Goal: Navigation & Orientation: Find specific page/section

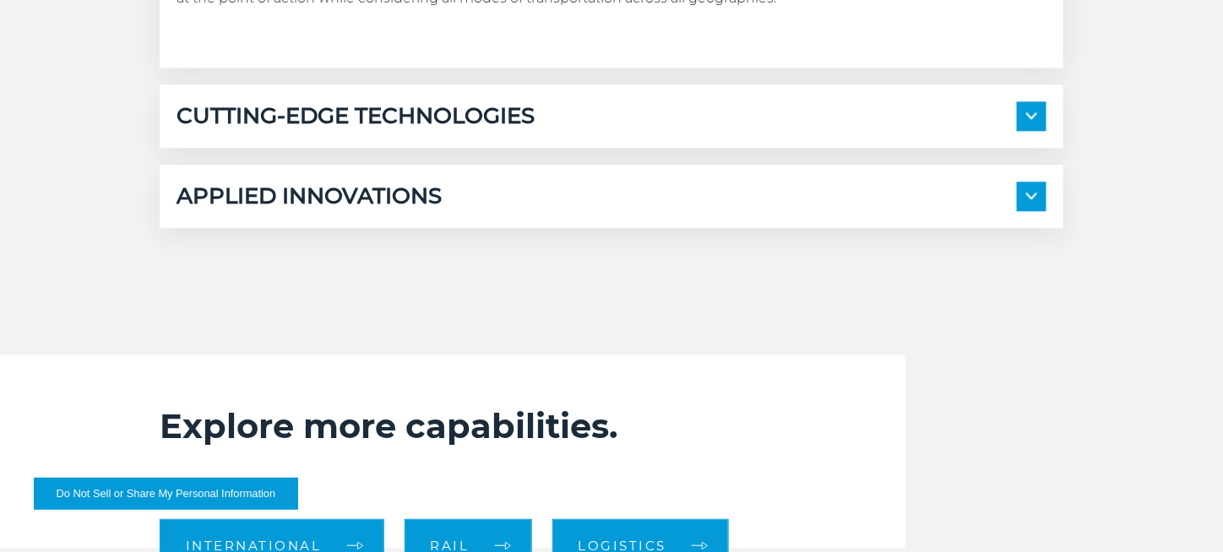
scroll to position [984, 0]
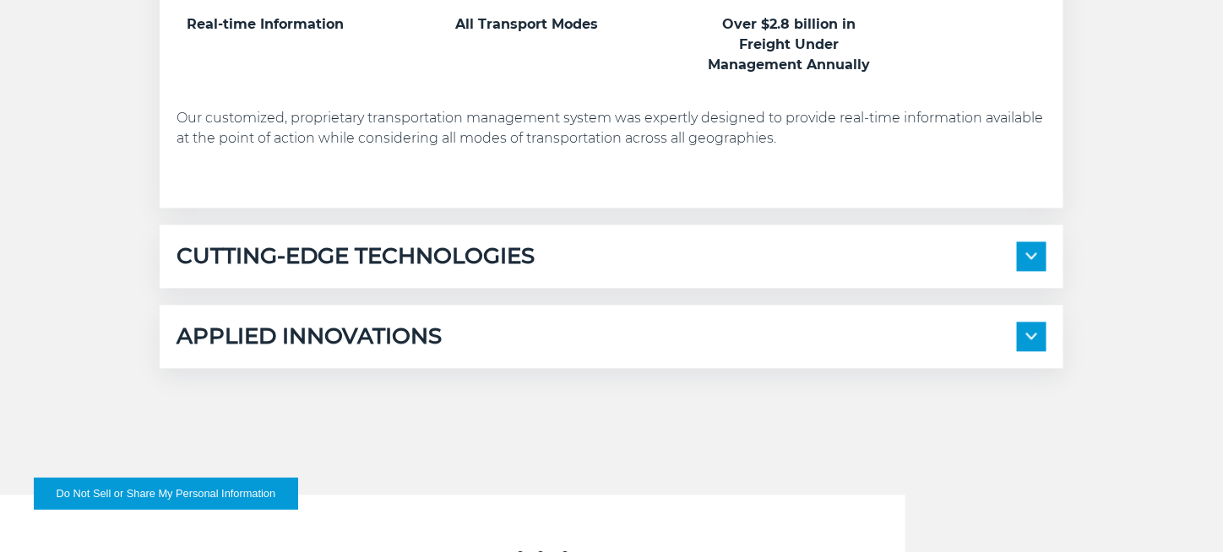
click at [1033, 247] on span at bounding box center [1032, 257] width 30 height 30
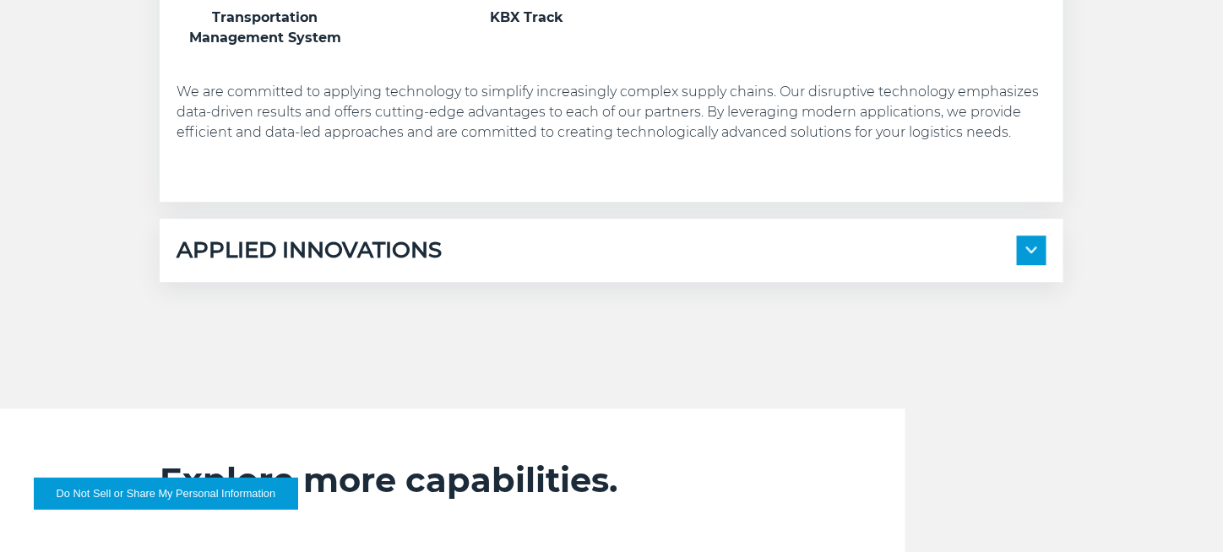
scroll to position [1407, 0]
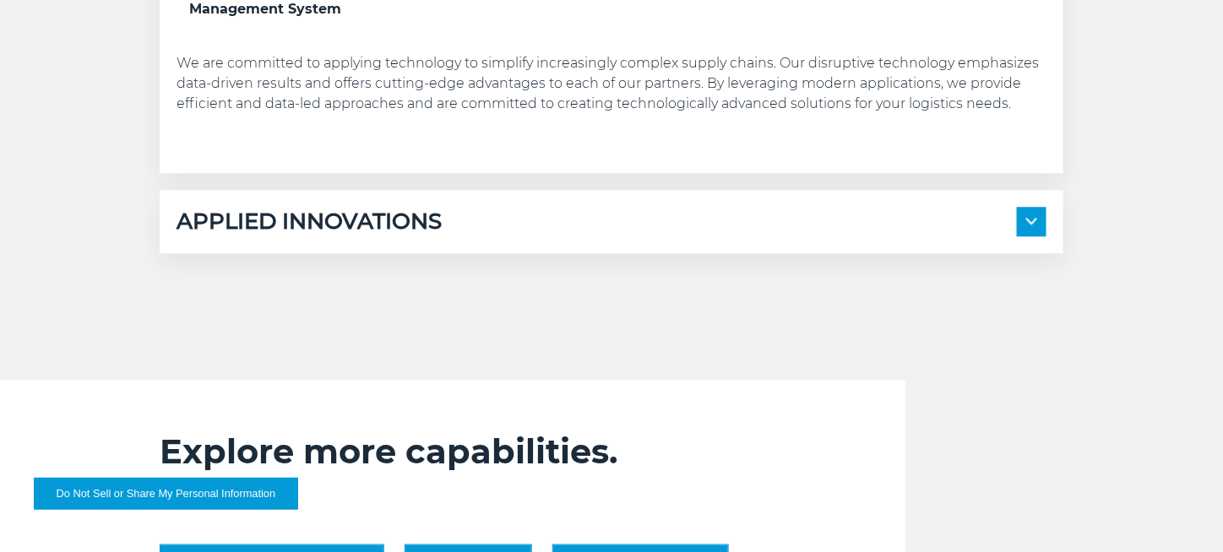
click at [1035, 220] on img at bounding box center [1031, 221] width 11 height 7
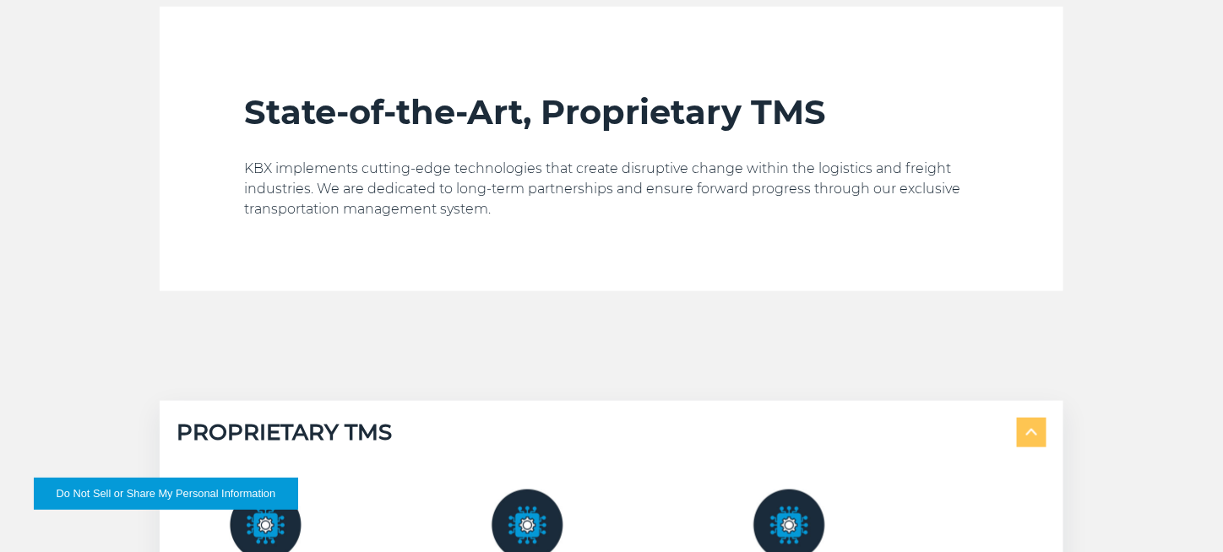
scroll to position [0, 0]
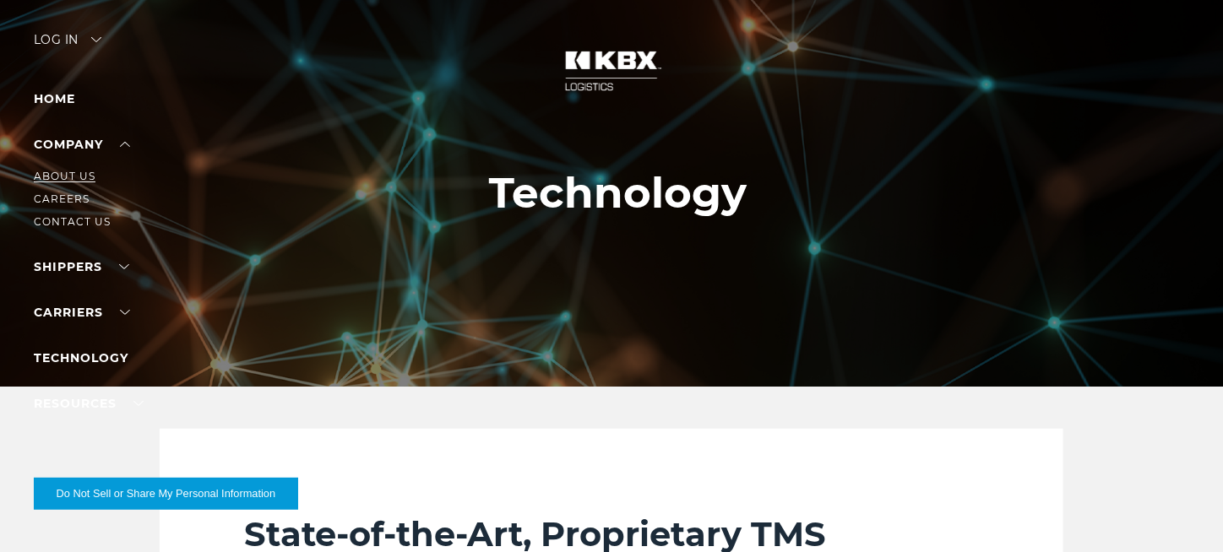
click at [68, 176] on link "About Us" at bounding box center [65, 176] width 62 height 13
